Goal: Transaction & Acquisition: Purchase product/service

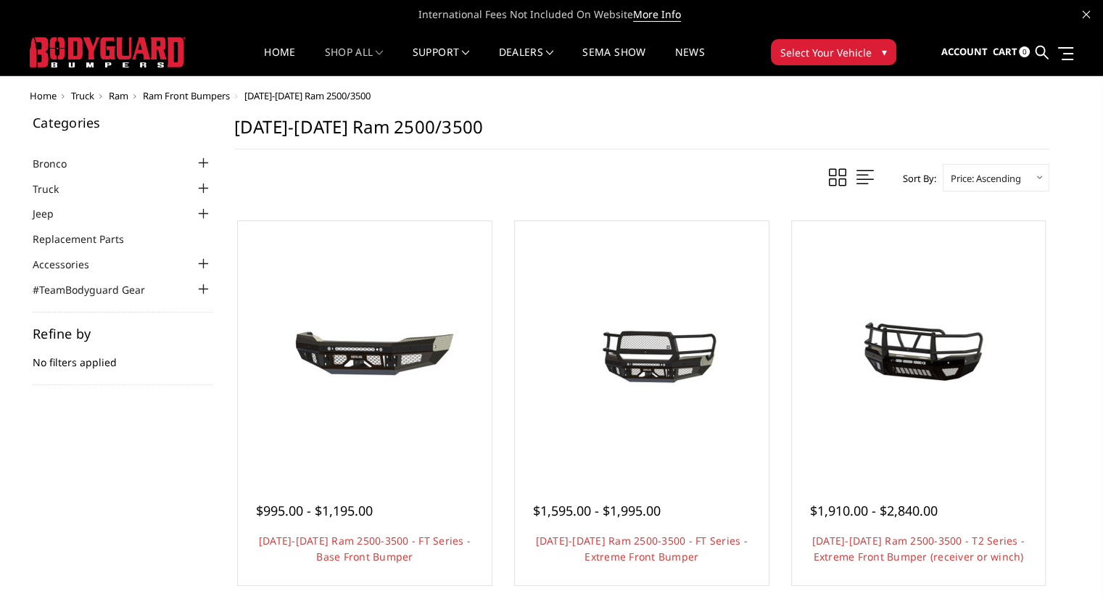
click at [860, 178] on span at bounding box center [864, 177] width 17 height 18
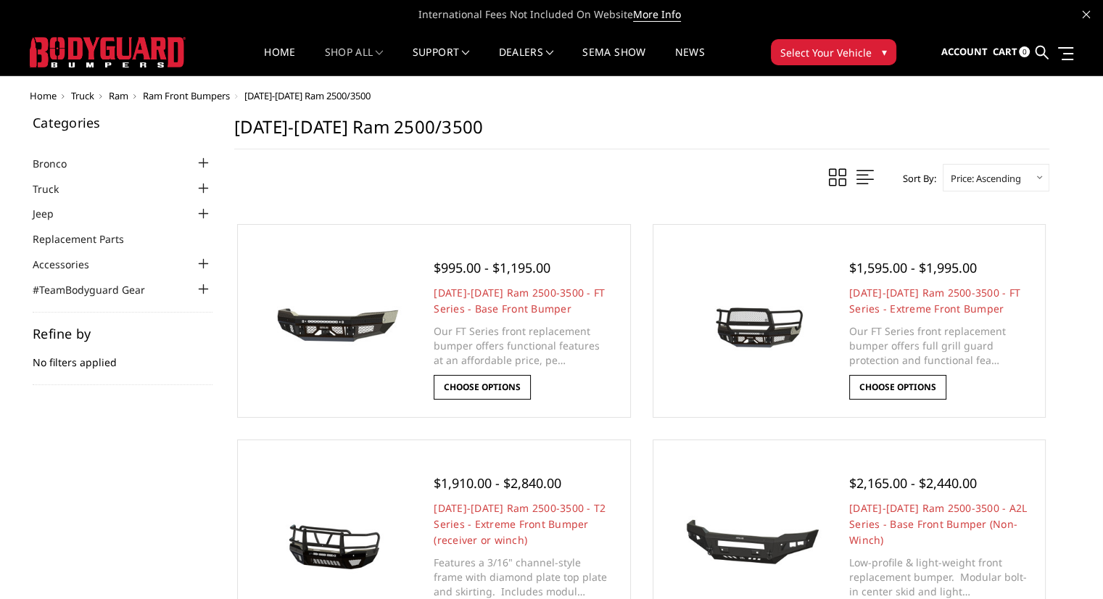
click at [830, 176] on span at bounding box center [837, 177] width 17 height 18
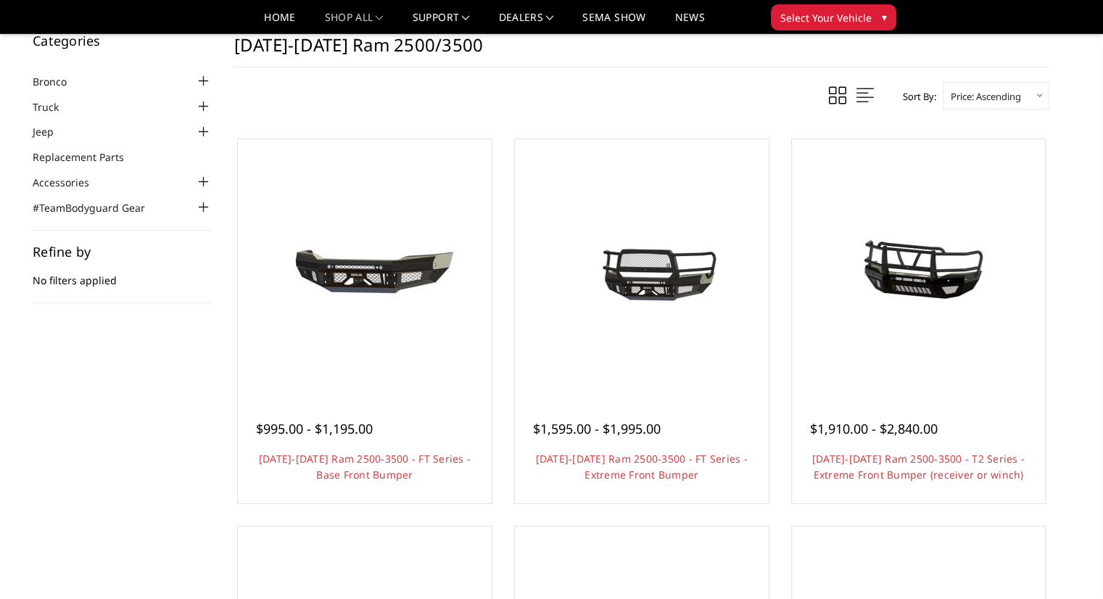
scroll to position [72, 0]
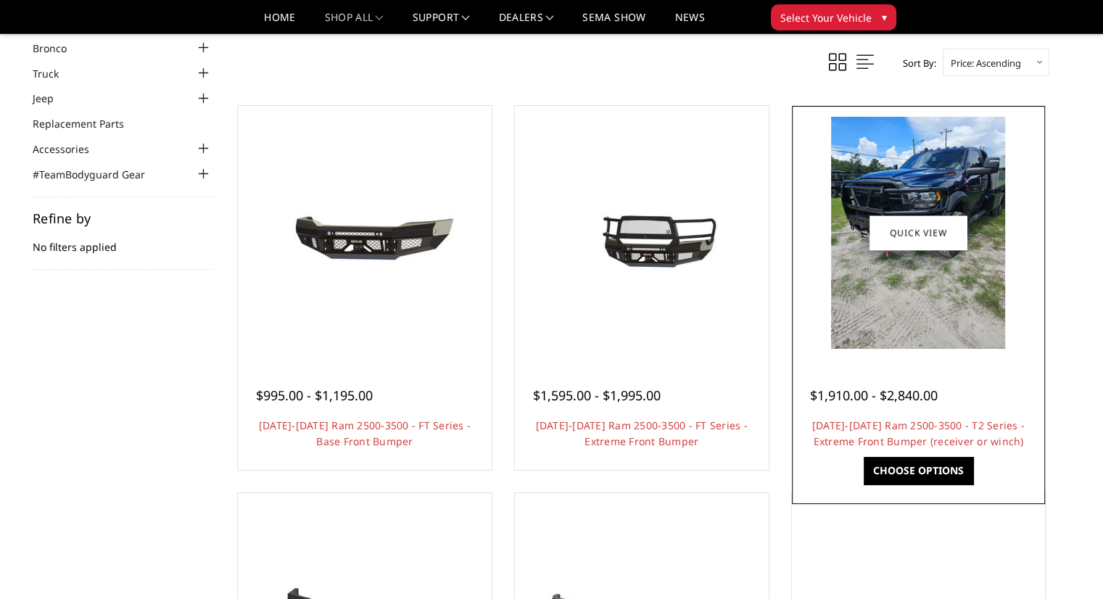
click at [926, 470] on link "Choose Options" at bounding box center [917, 471] width 109 height 28
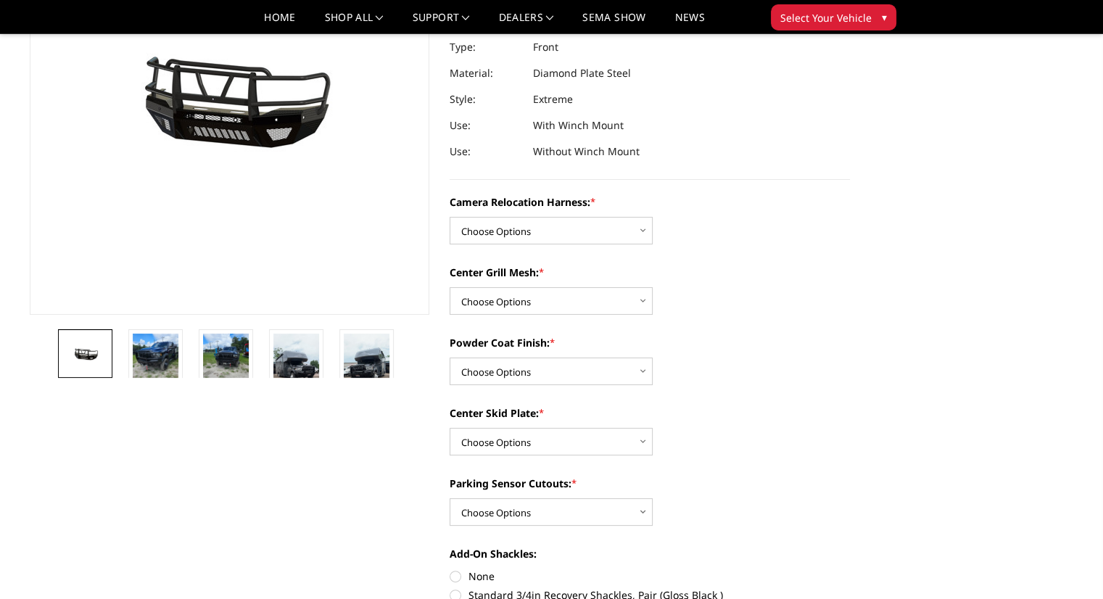
scroll to position [217, 0]
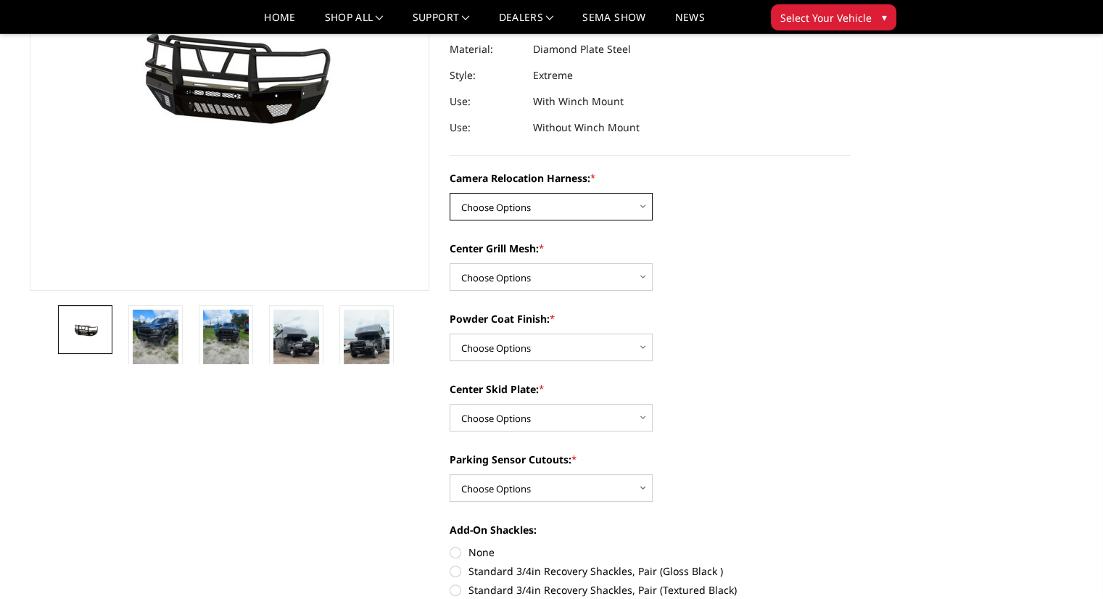
click at [632, 206] on select "Choose Options Without camera harness With camera harness" at bounding box center [550, 207] width 203 height 28
select select "3820"
click at [449, 193] on select "Choose Options Without camera harness With camera harness" at bounding box center [550, 207] width 203 height 28
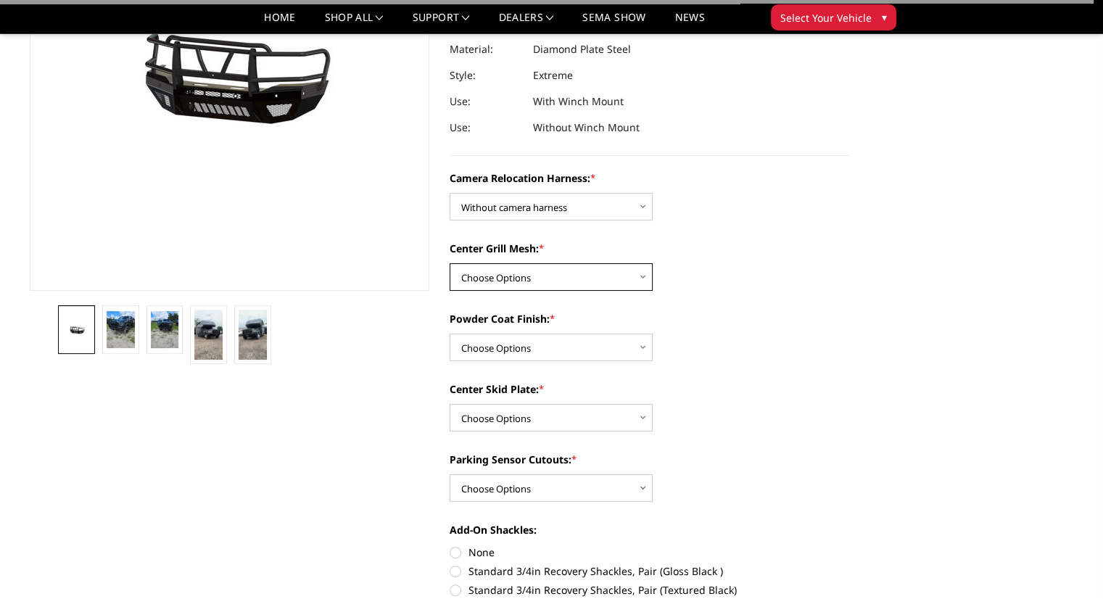
click at [618, 274] on select "Choose Options Without expanded metal With expanded metal" at bounding box center [550, 277] width 203 height 28
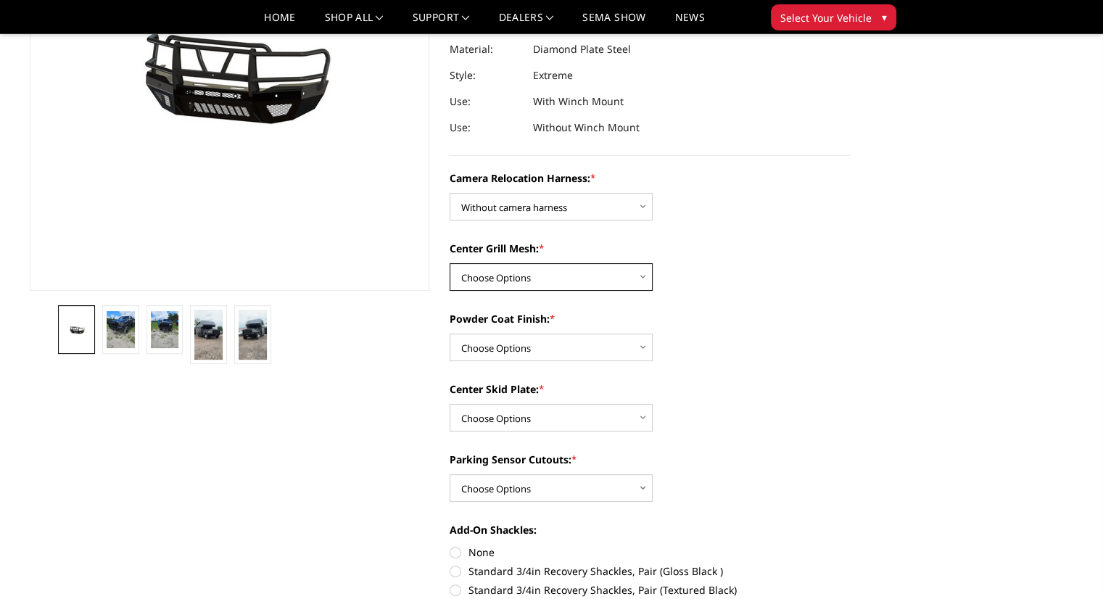
select select "3818"
click at [449, 263] on select "Choose Options Without expanded metal With expanded metal" at bounding box center [550, 277] width 203 height 28
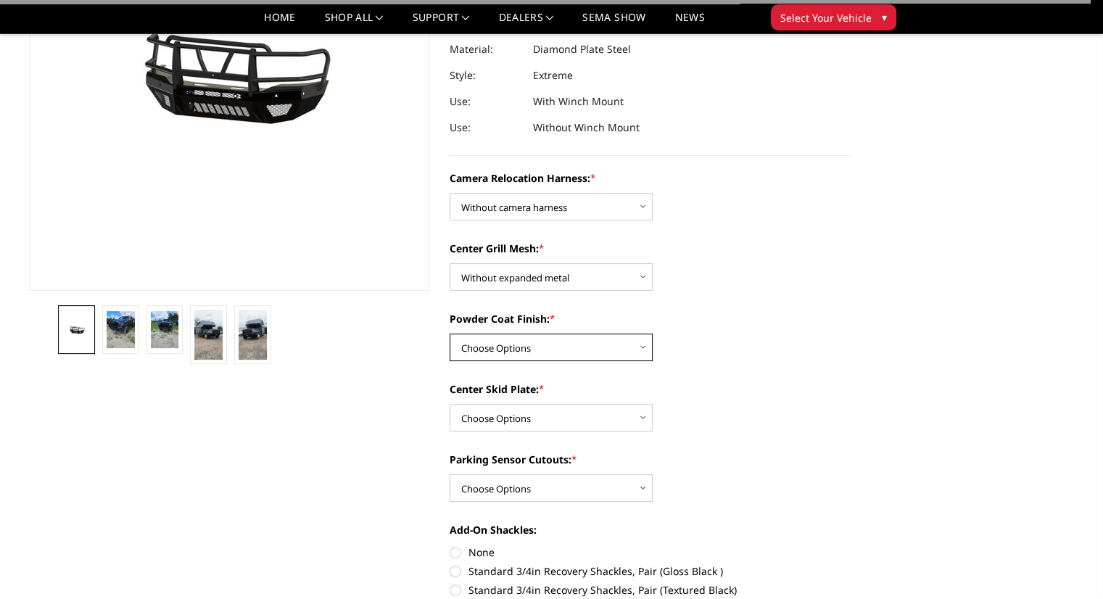
click at [626, 349] on select "Choose Options Textured Black Powder Coat Gloss Black Powder Coat Bare Metal" at bounding box center [550, 347] width 203 height 28
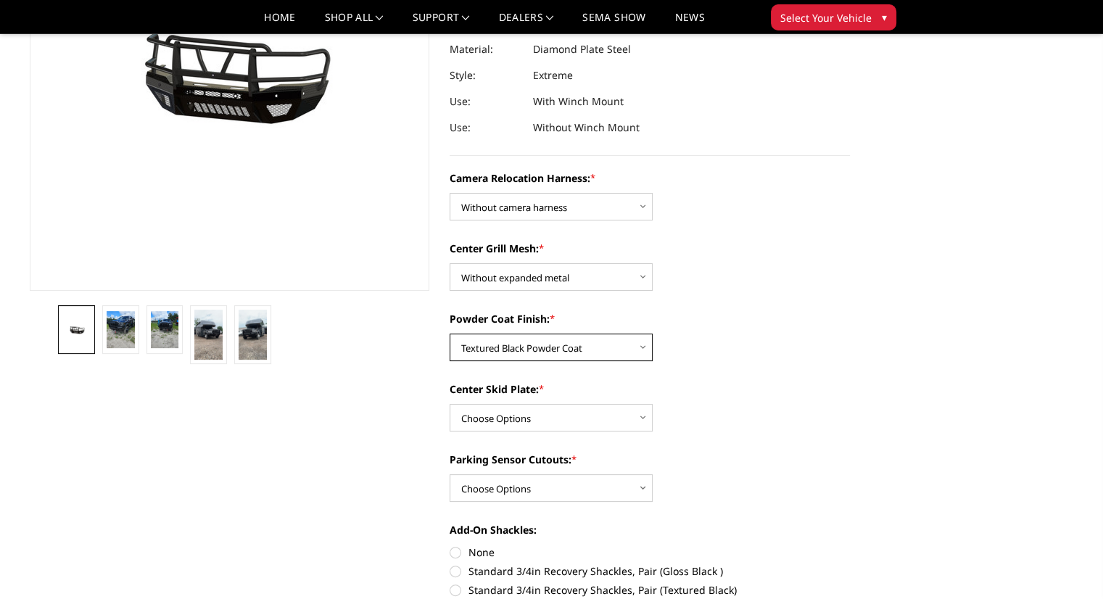
click at [449, 333] on select "Choose Options Textured Black Powder Coat Gloss Black Powder Coat Bare Metal" at bounding box center [550, 347] width 203 height 28
click at [606, 345] on select "Choose Options Textured Black Powder Coat Gloss Black Powder Coat Bare Metal" at bounding box center [550, 347] width 203 height 28
select select "3815"
click at [449, 333] on select "Choose Options Textured Black Powder Coat Gloss Black Powder Coat Bare Metal" at bounding box center [550, 347] width 203 height 28
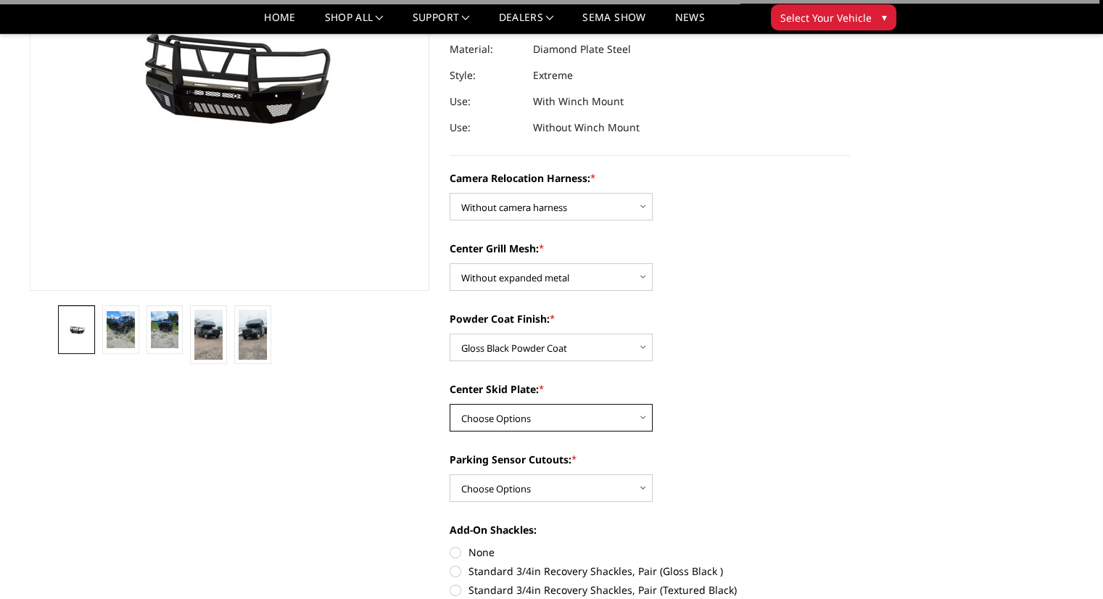
click at [606, 418] on select "Choose Options Winch Mount Skid Plate Standard Skid Plate (included) 2" Receive…" at bounding box center [550, 418] width 203 height 28
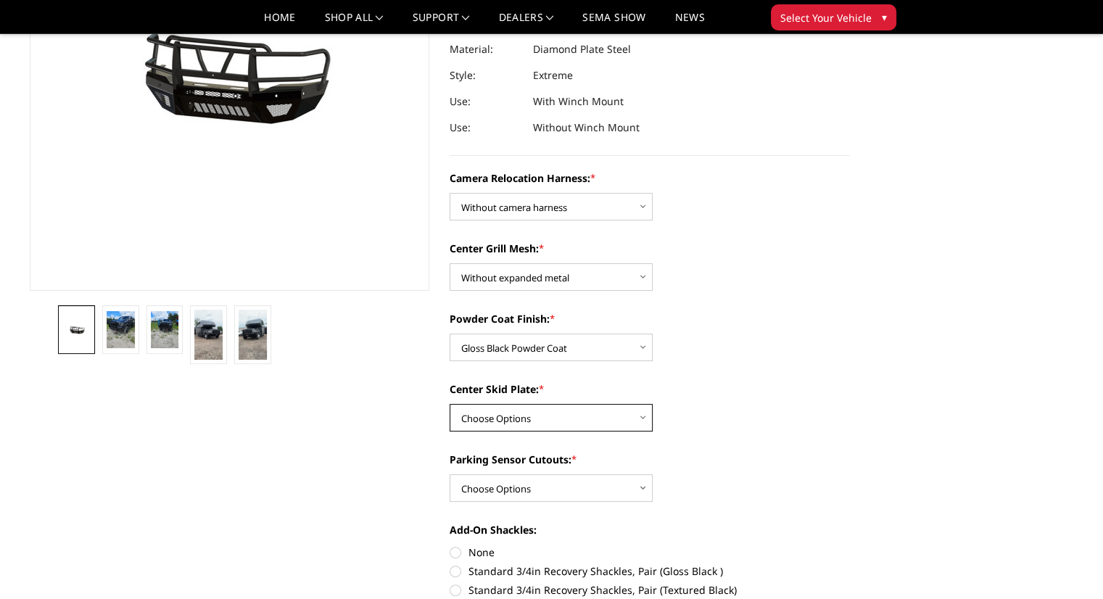
select select "3813"
click at [449, 404] on select "Choose Options Winch Mount Skid Plate Standard Skid Plate (included) 2" Receive…" at bounding box center [550, 418] width 203 height 28
click at [620, 489] on select "Choose Options Yes - With Parking Sensor Cutouts" at bounding box center [550, 488] width 203 height 28
select select "3810"
click at [449, 474] on select "Choose Options Yes - With Parking Sensor Cutouts" at bounding box center [550, 488] width 203 height 28
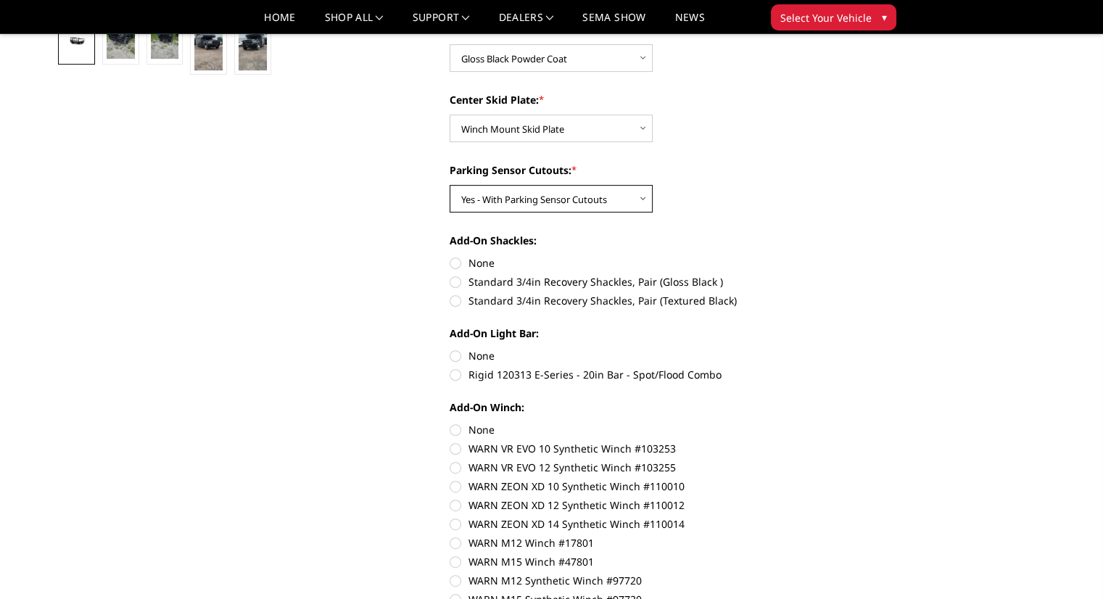
scroll to position [507, 0]
click at [452, 262] on label "None" at bounding box center [649, 261] width 400 height 15
click at [450, 255] on input "None" at bounding box center [449, 254] width 1 height 1
radio input "true"
click at [455, 357] on label "None" at bounding box center [649, 354] width 400 height 15
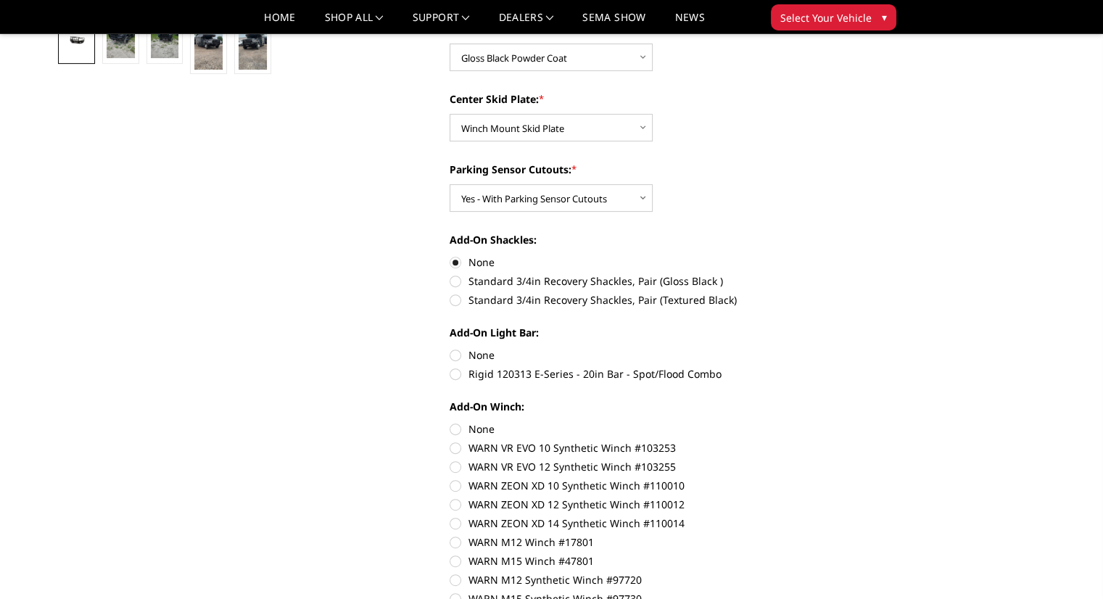
click at [450, 348] on input "None" at bounding box center [449, 347] width 1 height 1
radio input "true"
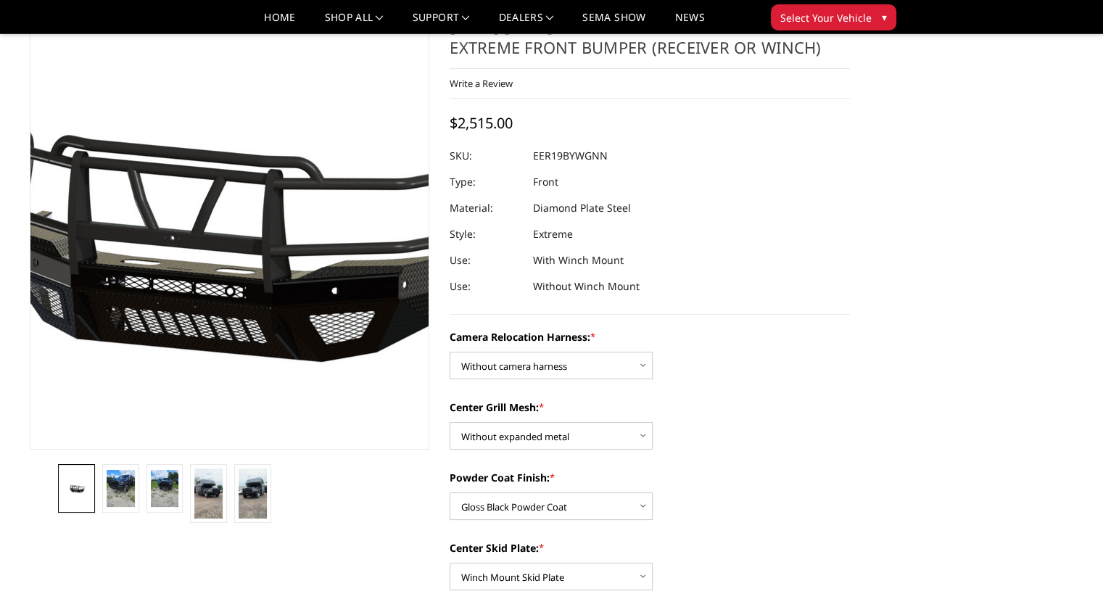
scroll to position [145, 0]
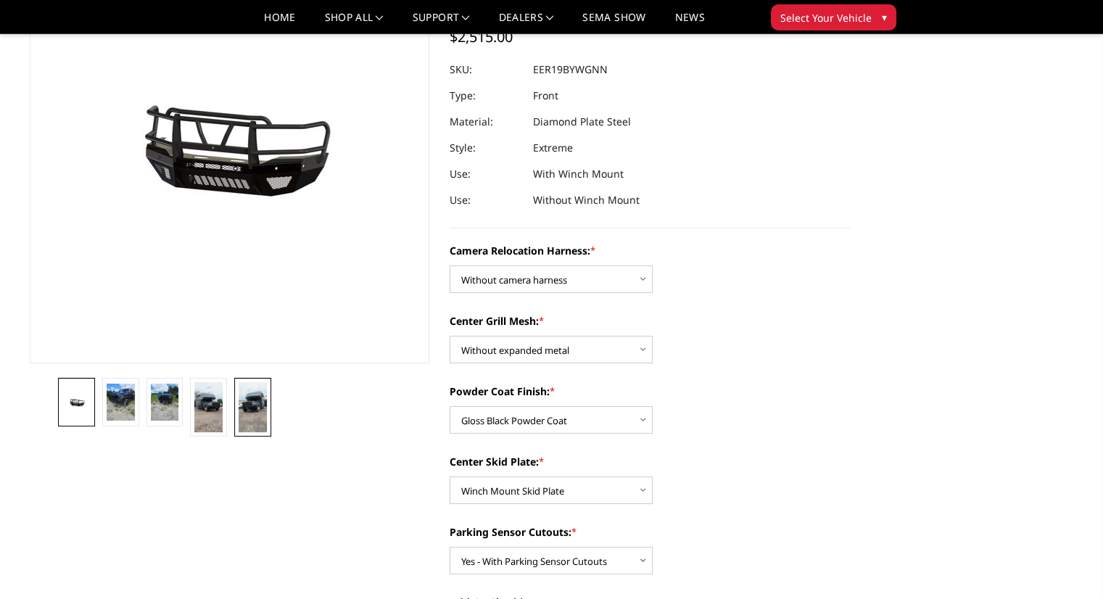
click at [258, 405] on img at bounding box center [252, 407] width 28 height 50
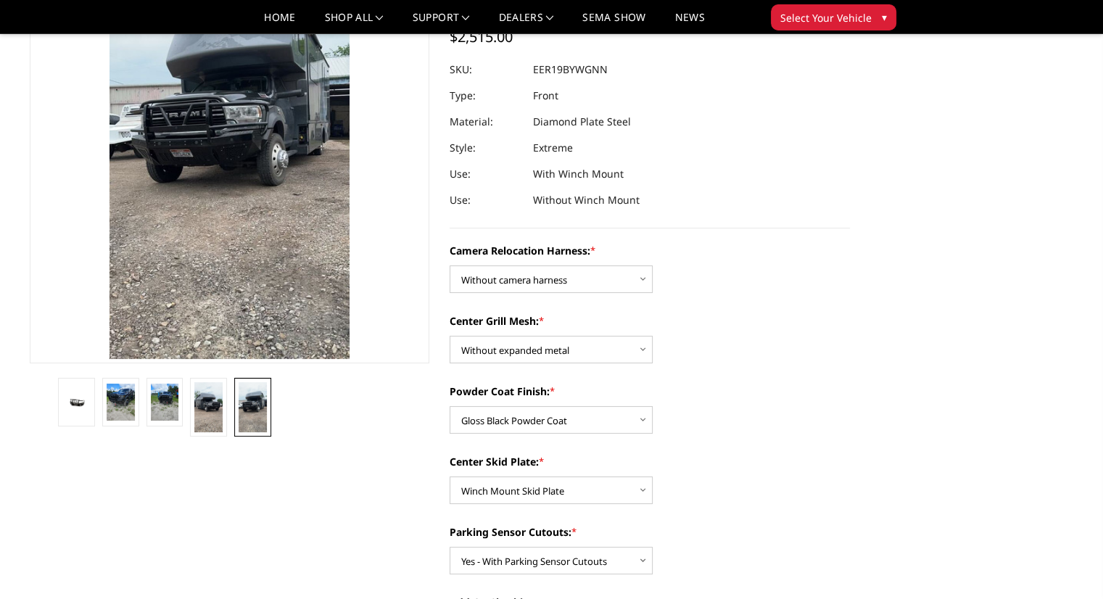
scroll to position [17, 0]
